Goal: Task Accomplishment & Management: Use online tool/utility

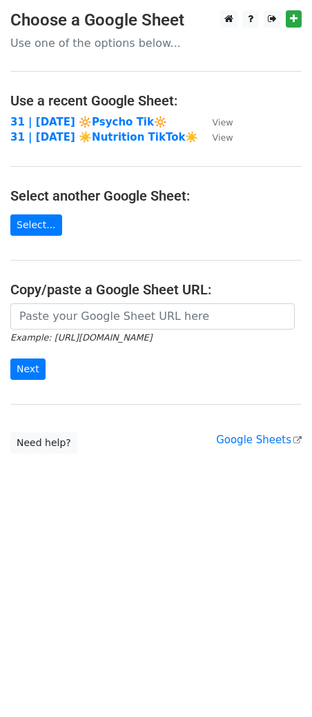
click at [90, 297] on h4 "Copy/paste a Google Sheet URL:" at bounding box center [155, 289] width 291 height 17
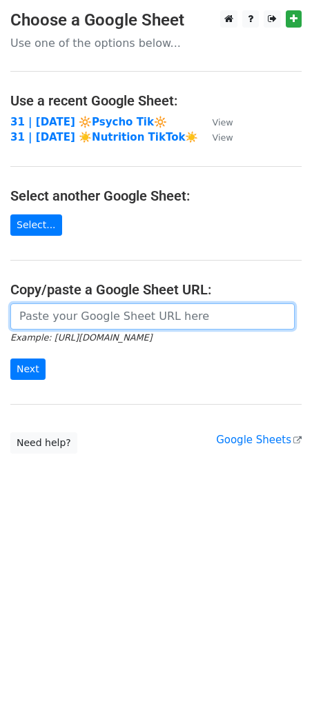
click at [75, 320] on input "url" at bounding box center [152, 317] width 284 height 26
paste input "https://docs.google.com/spreadsheets/d/1VUZvjvDedKi3WtuOtGhFZxC8GVIO36jPpf2F1LT…"
type input "https://docs.google.com/spreadsheets/d/1VUZvjvDedKi3WtuOtGhFZxC8GVIO36jPpf2F1LT…"
click at [10, 359] on input "Next" at bounding box center [27, 369] width 35 height 21
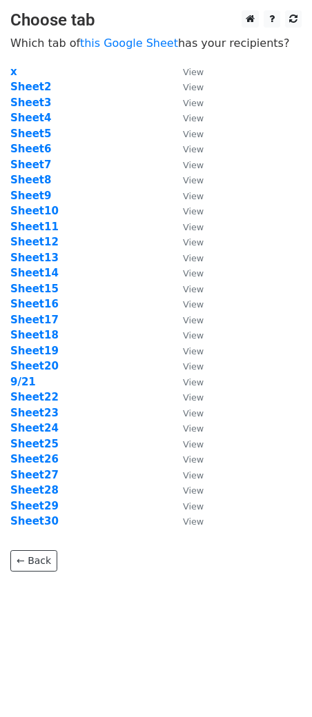
click at [28, 383] on strong "9/21" at bounding box center [23, 382] width 26 height 12
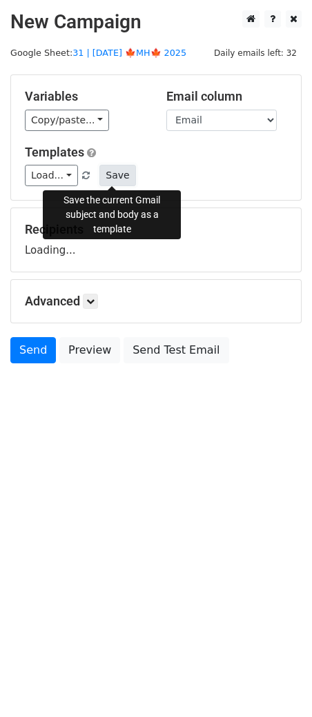
click at [110, 171] on button "Save" at bounding box center [117, 175] width 36 height 21
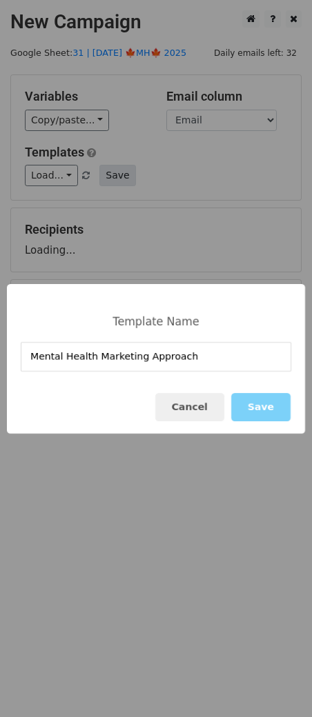
type input "Mental Health Marketing Approach"
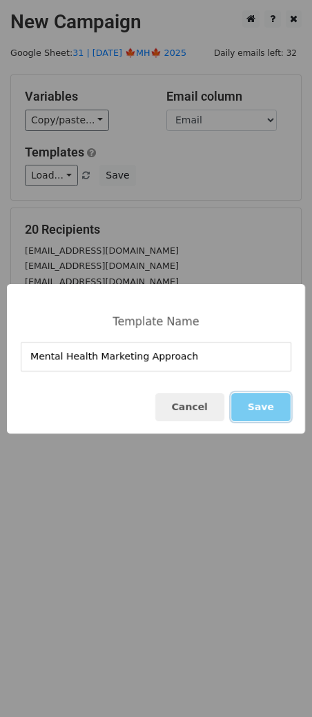
click at [254, 410] on button "Save" at bounding box center [260, 407] width 59 height 28
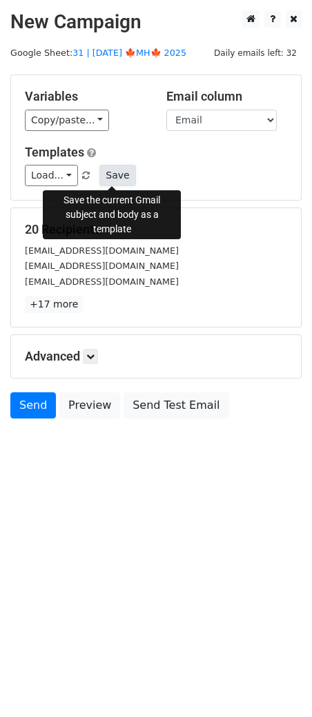
click at [106, 175] on button "Save" at bounding box center [117, 175] width 36 height 21
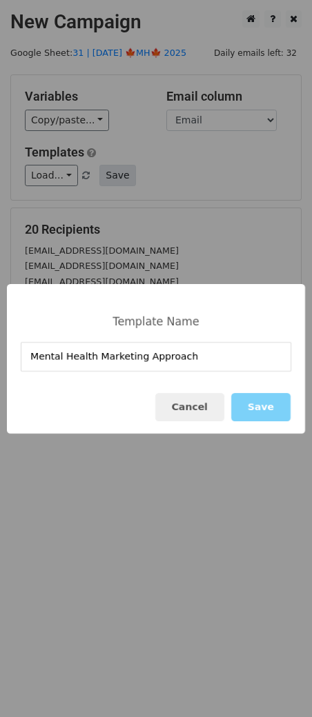
type input "Mental Health Marketing Approach"
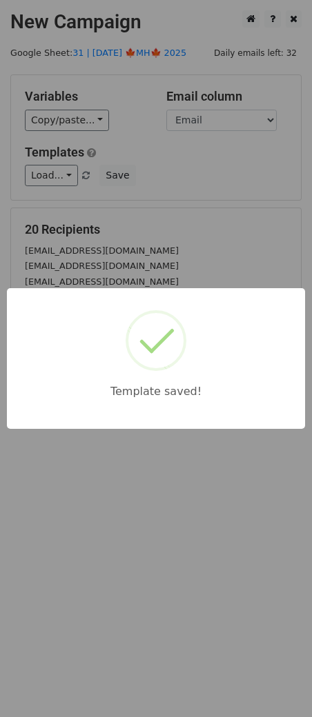
click at [285, 221] on div "Template saved!" at bounding box center [156, 358] width 312 height 717
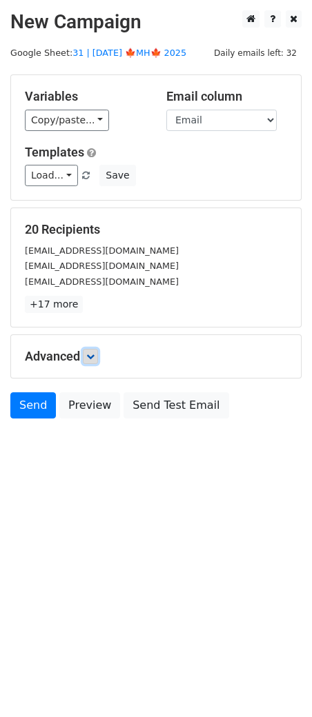
click at [93, 356] on icon at bounding box center [90, 356] width 8 height 8
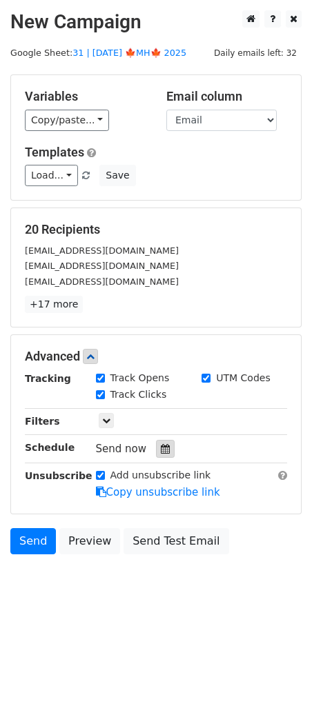
click at [157, 442] on div at bounding box center [165, 449] width 19 height 18
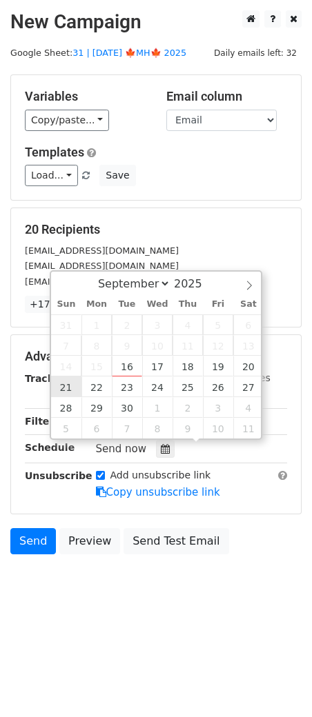
type input "2025-09-21 12:00"
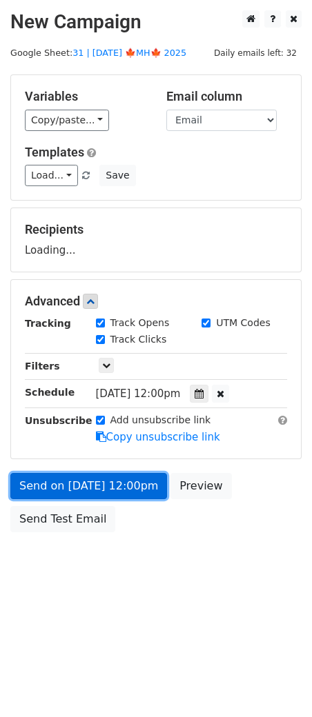
click at [59, 492] on link "Send on Sep 21 at 12:00pm" at bounding box center [88, 486] width 157 height 26
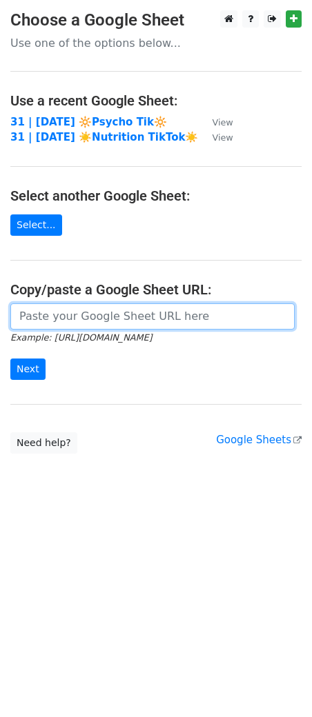
click at [137, 319] on input "url" at bounding box center [152, 317] width 284 height 26
paste input "https://docs.google.com/spreadsheets/d/1VUZvjvDedKi3WtuOtGhFZxC8GVIO36jPpf2F1LT…"
type input "https://docs.google.com/spreadsheets/d/1VUZvjvDedKi3WtuOtGhFZxC8GVIO36jPpf2F1LT…"
click at [10, 359] on input "Next" at bounding box center [27, 369] width 35 height 21
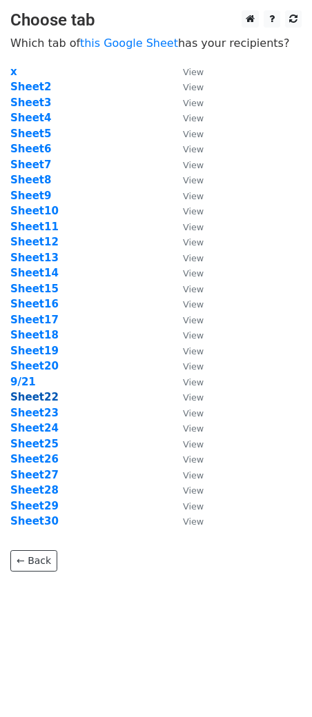
click at [38, 396] on strong "Sheet22" at bounding box center [34, 397] width 48 height 12
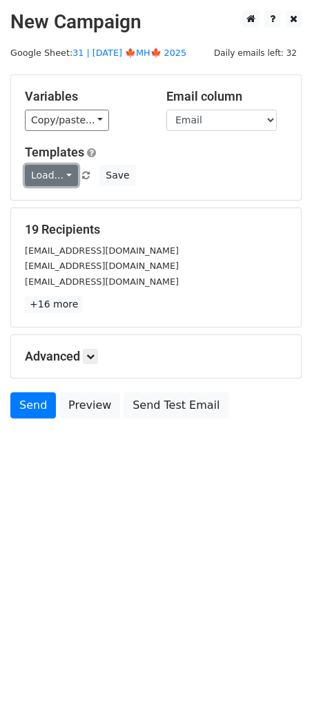
click at [52, 182] on link "Load..." at bounding box center [51, 175] width 53 height 21
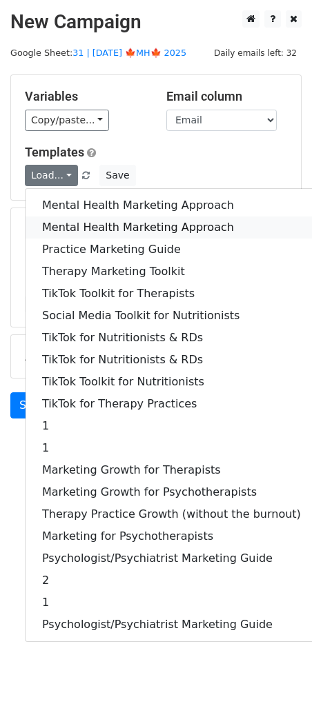
click at [93, 221] on link "Mental Health Marketing Approach" at bounding box center [172, 228] width 292 height 22
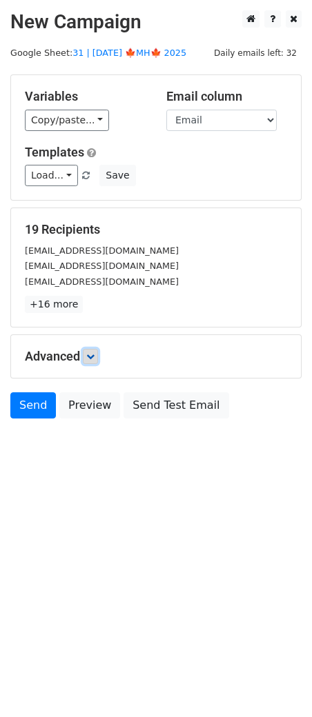
click at [98, 358] on link at bounding box center [90, 356] width 15 height 15
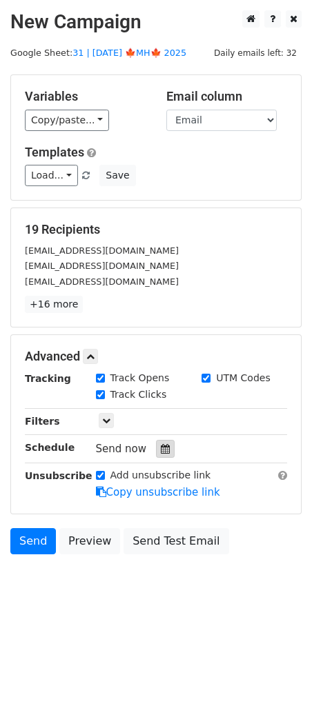
click at [161, 447] on icon at bounding box center [165, 449] width 9 height 10
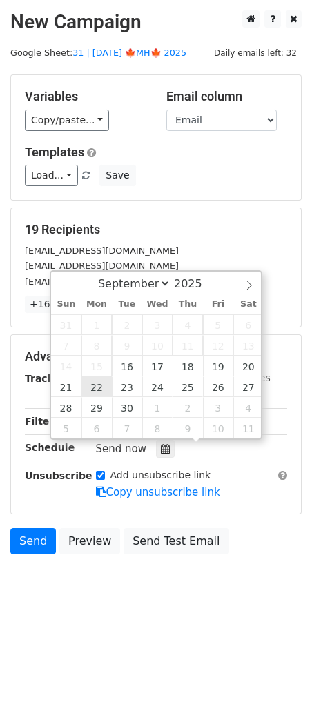
type input "2025-09-22 12:00"
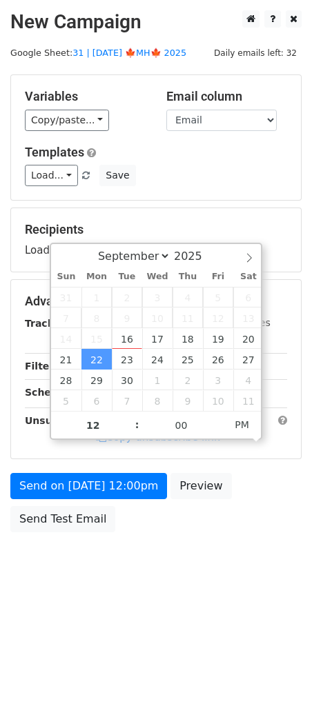
click at [75, 501] on div "Send on Sep 22 at 12:00pm Preview Send Test Email" at bounding box center [156, 506] width 312 height 66
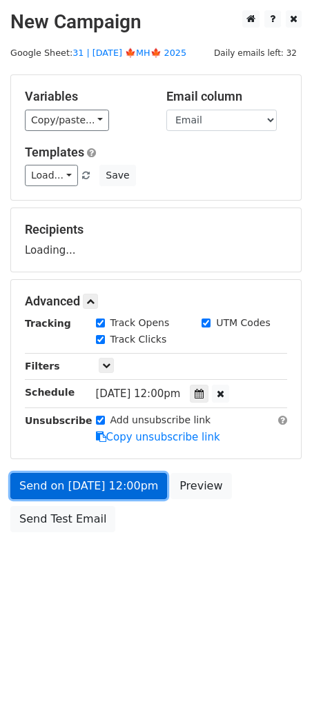
click at [83, 492] on link "Send on Sep 22 at 12:00pm" at bounding box center [88, 486] width 157 height 26
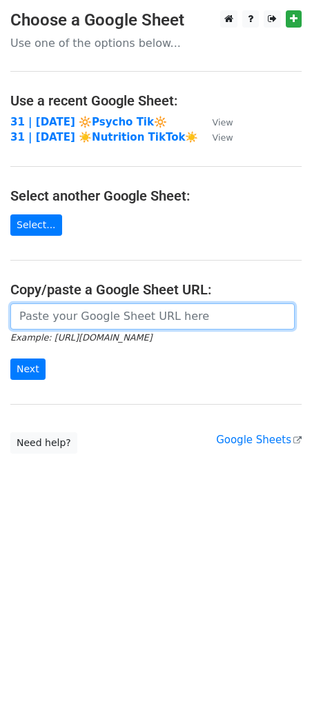
click at [151, 315] on input "url" at bounding box center [152, 317] width 284 height 26
paste input "https://docs.google.com/spreadsheets/d/1VUZvjvDedKi3WtuOtGhFZxC8GVIO36jPpf2F1LT…"
type input "https://docs.google.com/spreadsheets/d/1VUZvjvDedKi3WtuOtGhFZxC8GVIO36jPpf2F1LT…"
click at [10, 359] on input "Next" at bounding box center [27, 369] width 35 height 21
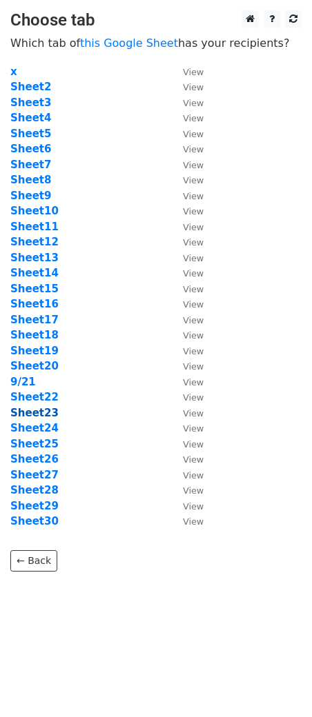
click at [44, 412] on strong "Sheet23" at bounding box center [34, 413] width 48 height 12
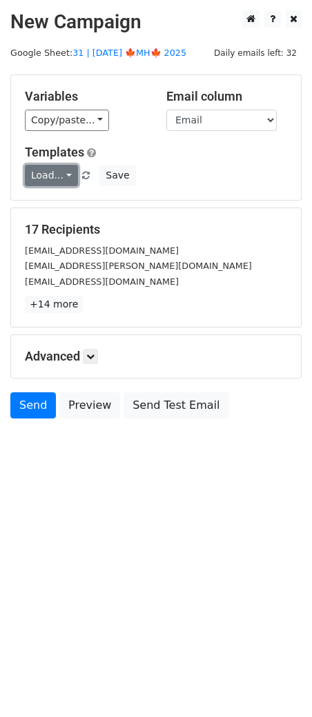
click at [58, 177] on link "Load..." at bounding box center [51, 175] width 53 height 21
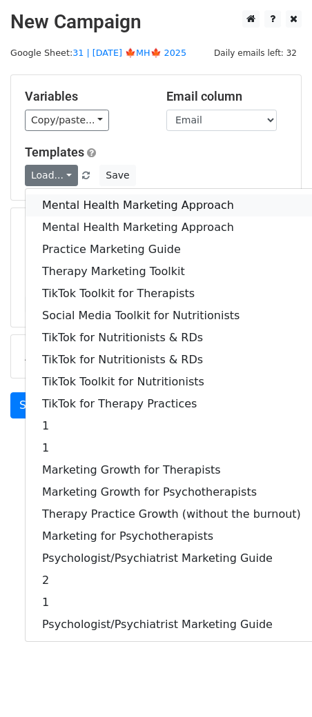
click at [102, 201] on link "Mental Health Marketing Approach" at bounding box center [172, 206] width 292 height 22
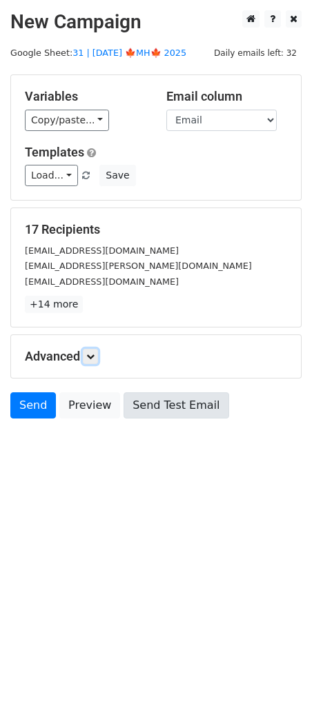
drag, startPoint x: 94, startPoint y: 357, endPoint x: 143, endPoint y: 419, distance: 80.0
click at [94, 356] on icon at bounding box center [90, 356] width 8 height 8
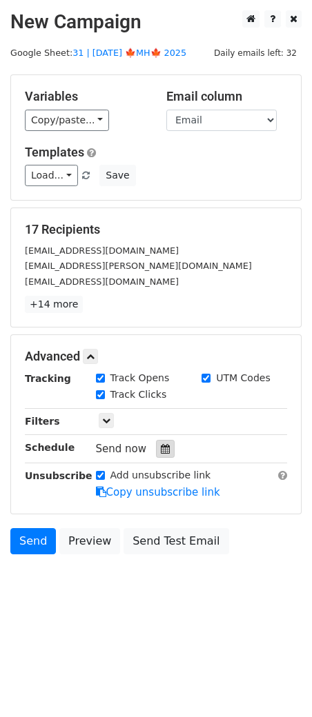
click at [161, 450] on icon at bounding box center [165, 449] width 9 height 10
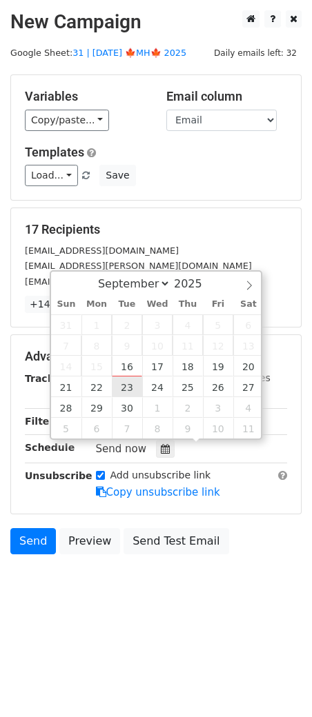
type input "[DATE] 12:00"
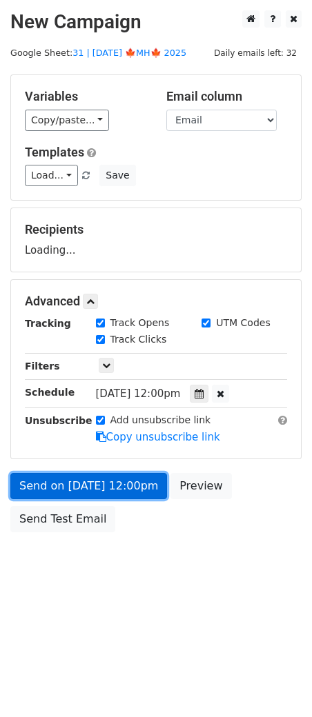
click at [101, 487] on link "Send on [DATE] 12:00pm" at bounding box center [88, 486] width 157 height 26
